Goal: Task Accomplishment & Management: Complete application form

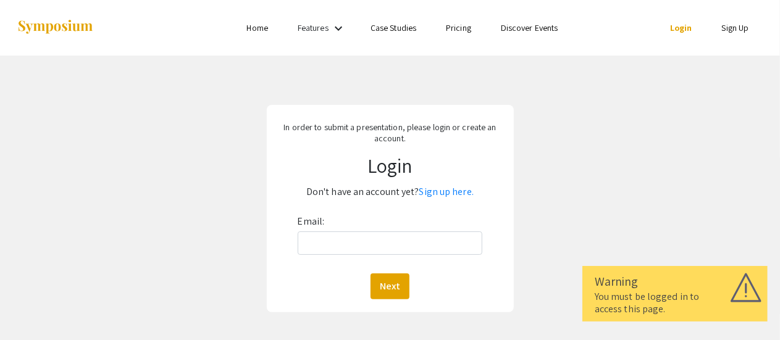
click at [189, 180] on div "In order to submit a presentation, please login or create an account. Login Don…" at bounding box center [390, 209] width 799 height 306
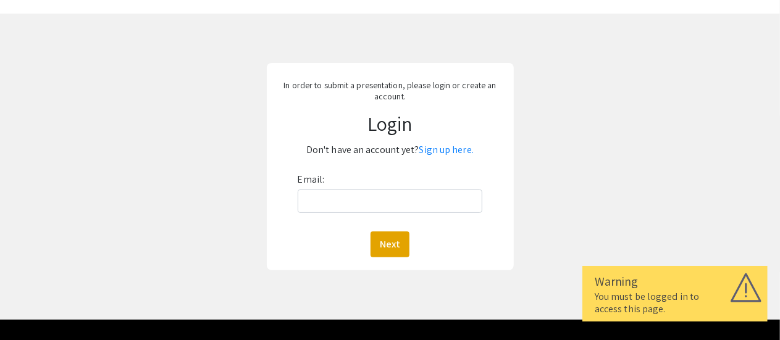
scroll to position [62, 0]
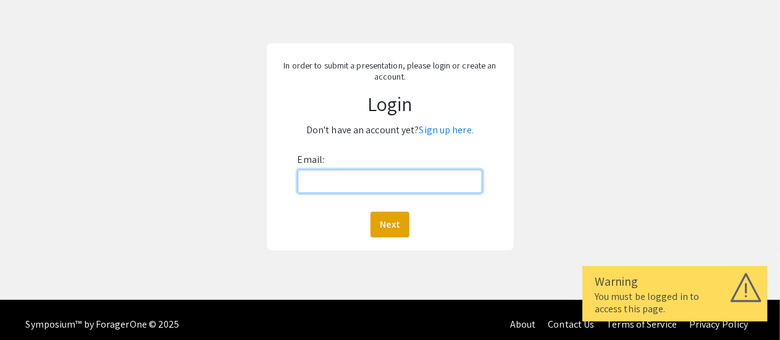
click at [368, 177] on input "Email:" at bounding box center [390, 181] width 185 height 23
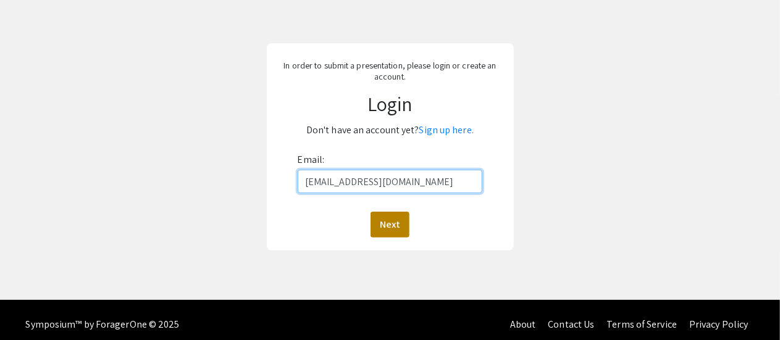
type input "[EMAIL_ADDRESS][DOMAIN_NAME]"
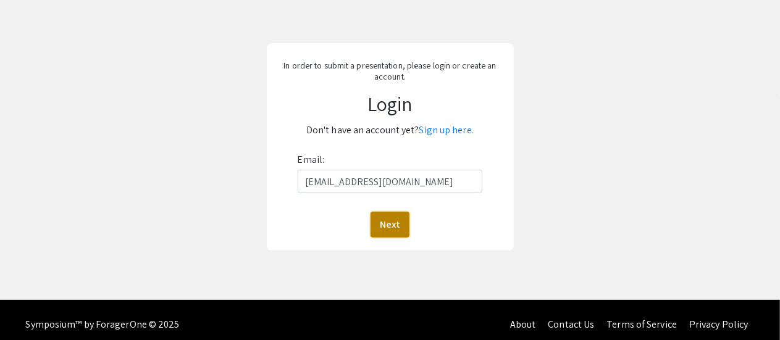
click at [381, 229] on button "Next" at bounding box center [390, 225] width 39 height 26
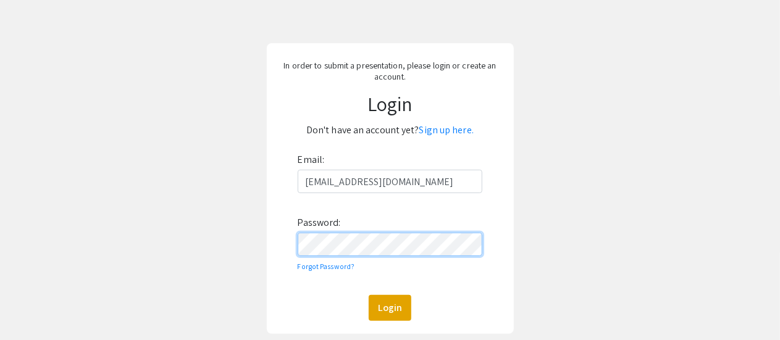
click at [369, 295] on button "Login" at bounding box center [390, 308] width 43 height 26
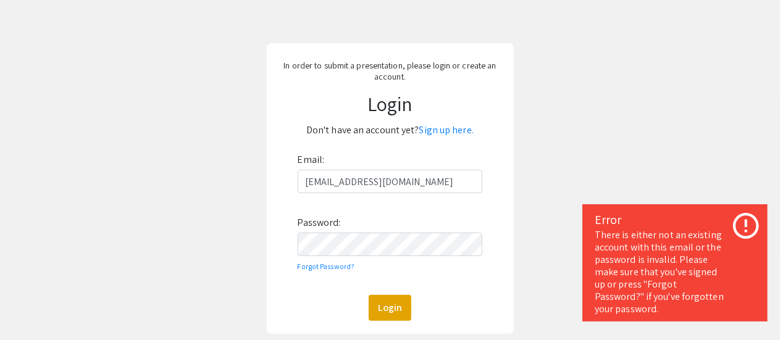
click at [646, 116] on div "In order to submit a presentation, please login or create an account. Login Don…" at bounding box center [390, 189] width 799 height 390
